Goal: Information Seeking & Learning: Learn about a topic

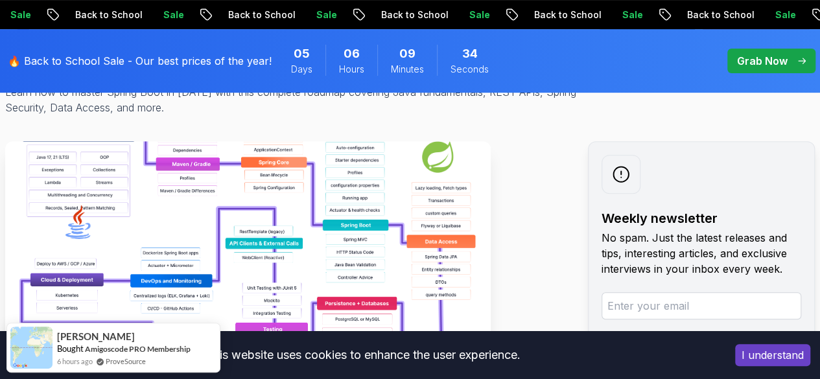
scroll to position [211, 0]
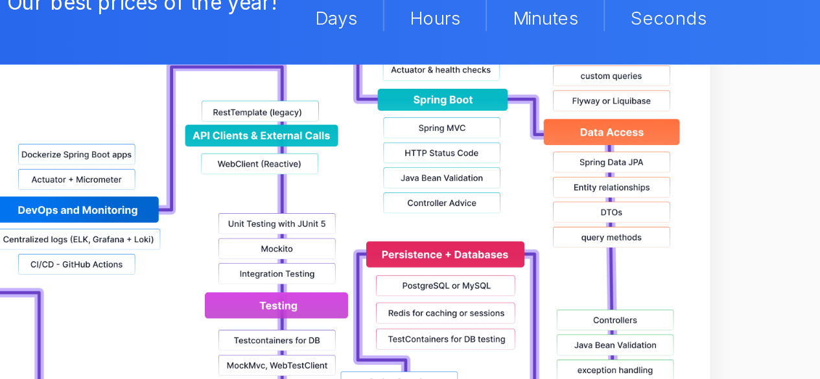
scroll to position [331, 0]
